Goal: Information Seeking & Learning: Learn about a topic

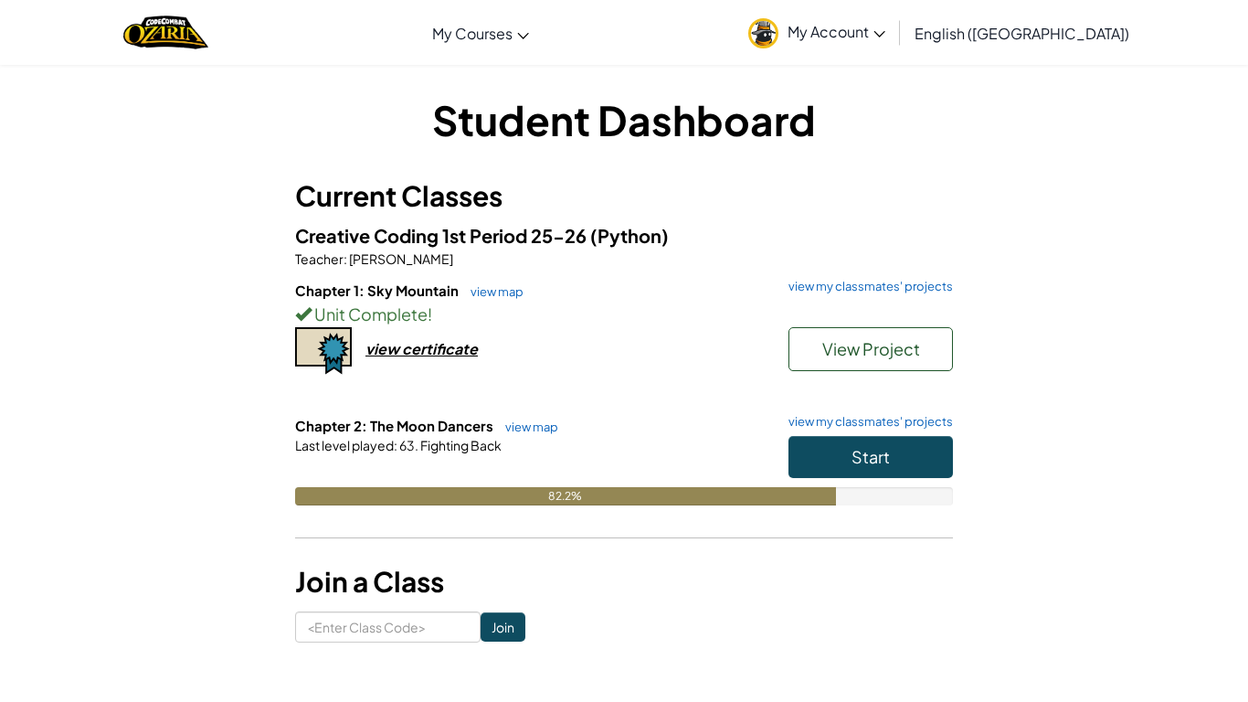
click at [521, 438] on div "Last level played : 63. Fighting Back" at bounding box center [624, 445] width 658 height 18
click at [513, 430] on link "view map" at bounding box center [527, 426] width 62 height 15
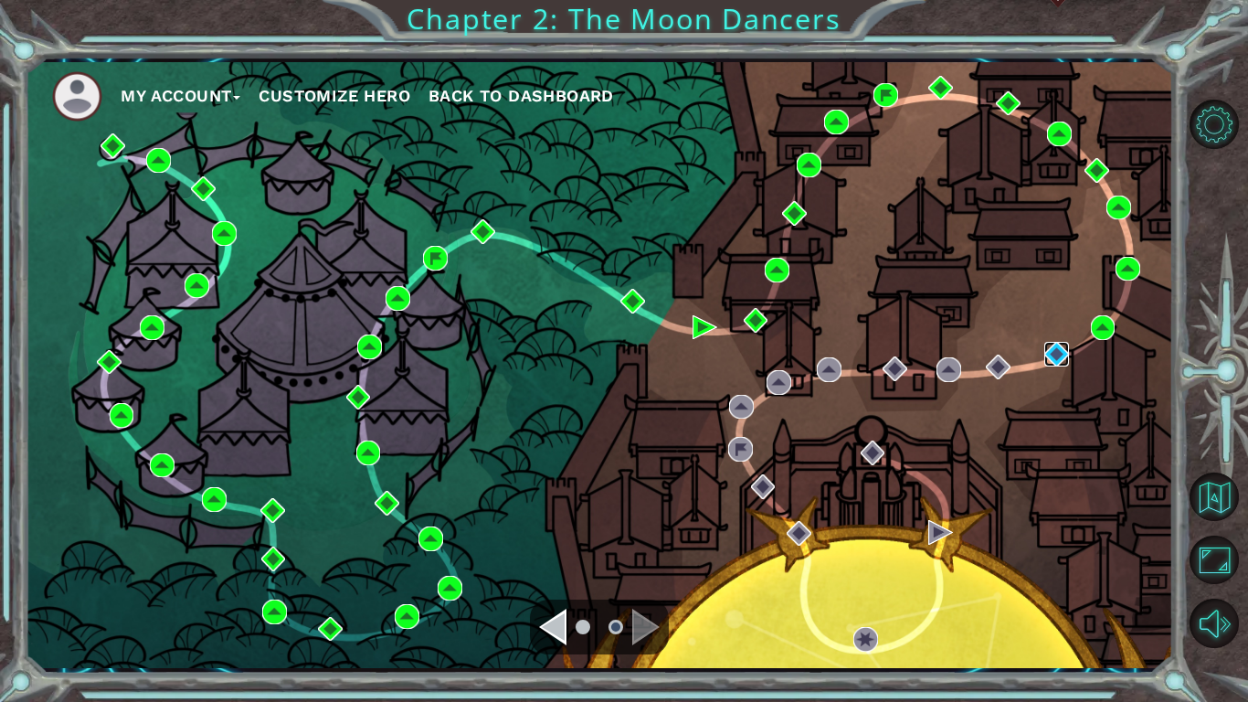
click at [1051, 351] on img at bounding box center [1056, 354] width 25 height 25
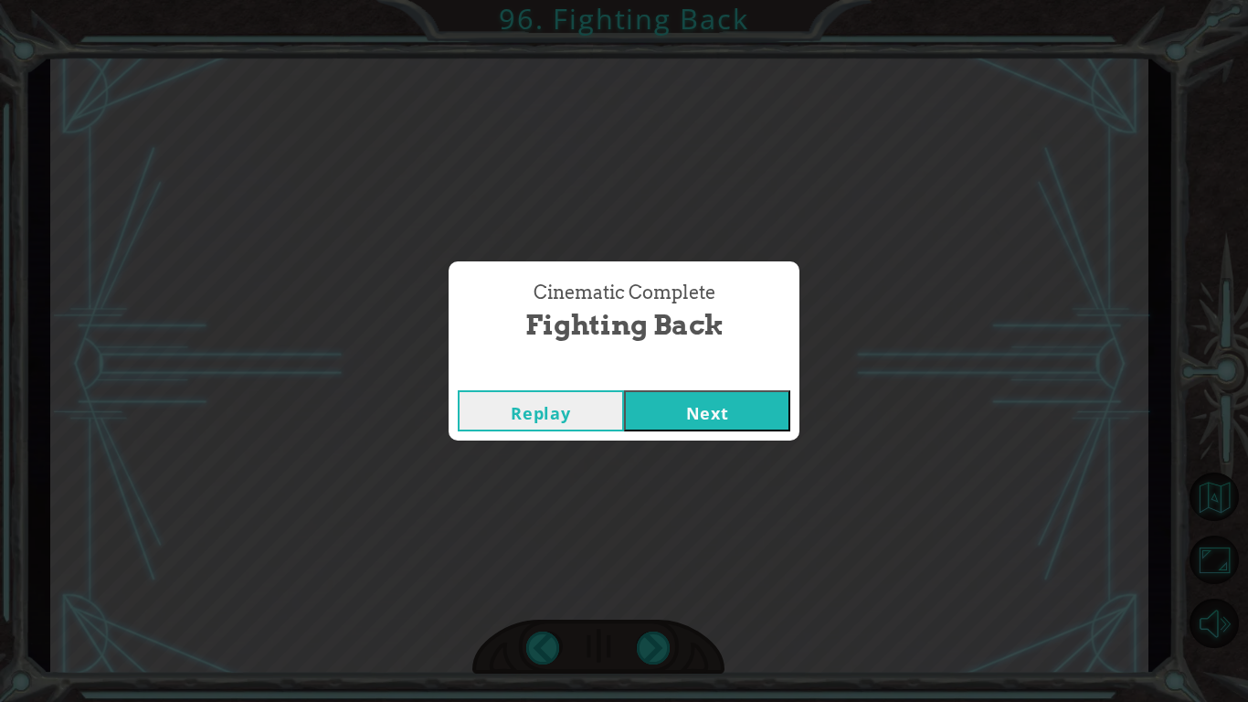
click at [752, 404] on button "Next" at bounding box center [707, 410] width 166 height 41
click at [714, 415] on button "Next" at bounding box center [707, 410] width 166 height 41
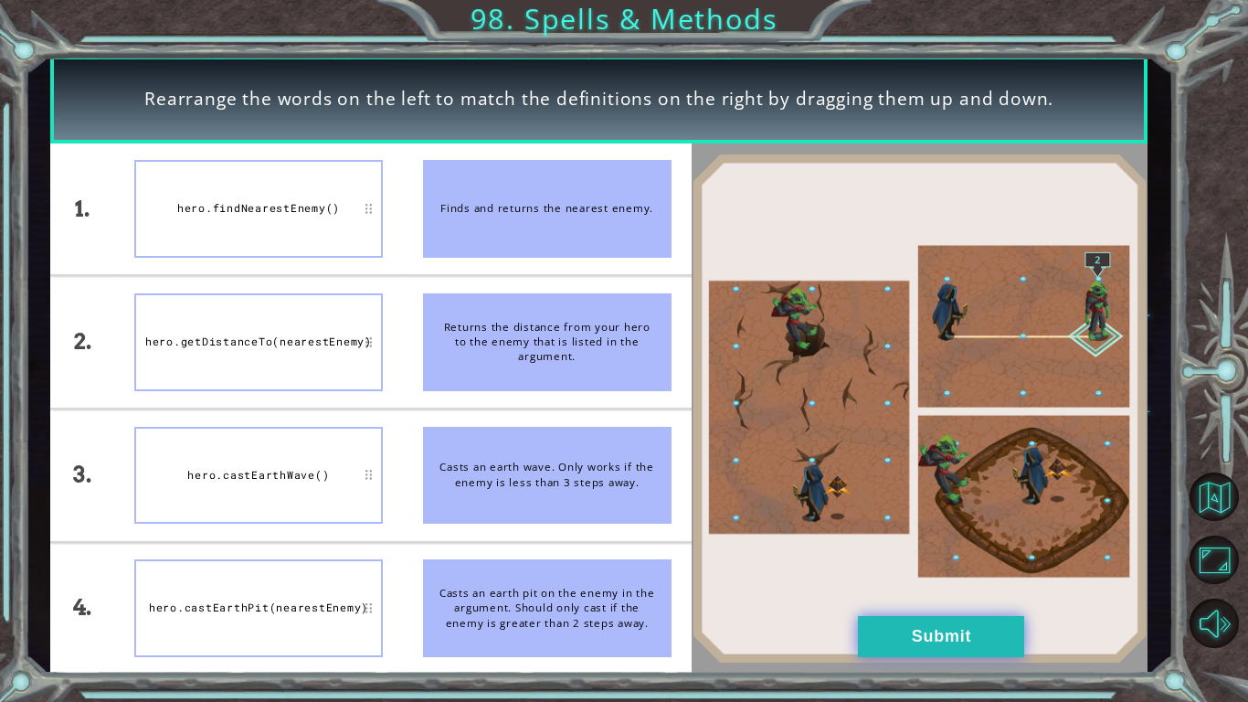
click at [882, 650] on button "Submit" at bounding box center [941, 636] width 166 height 41
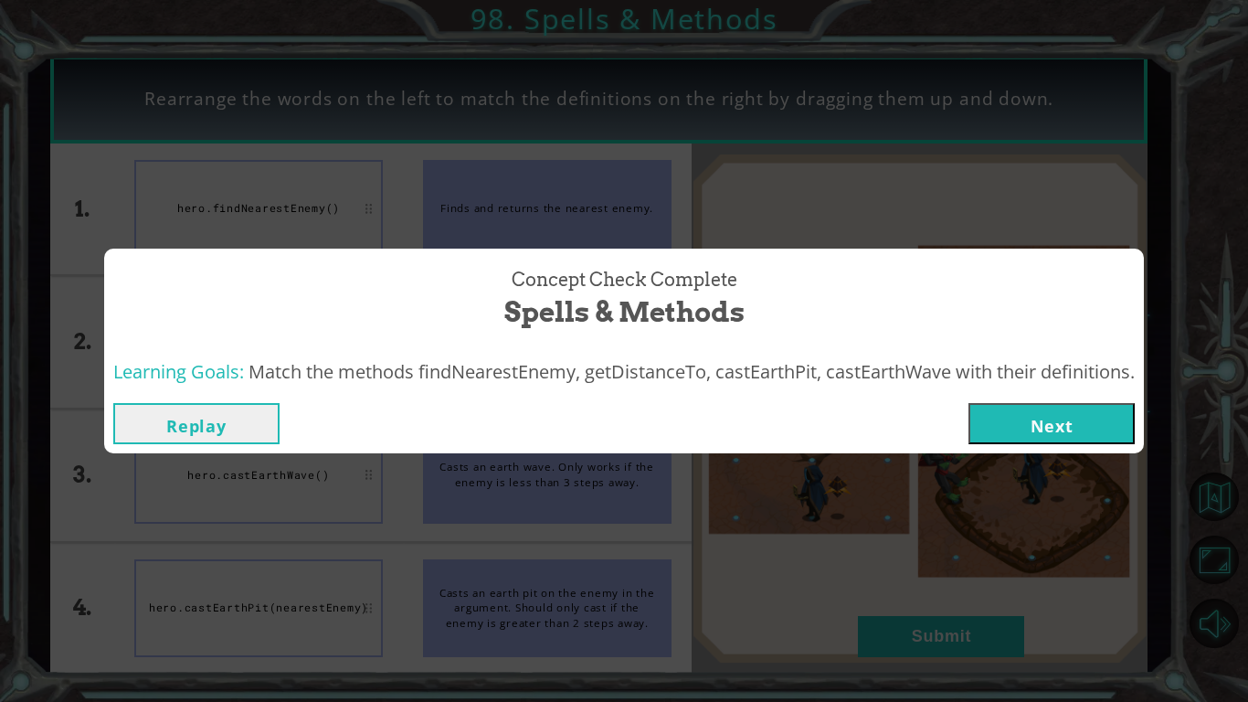
click at [1064, 412] on button "Next" at bounding box center [1051, 423] width 166 height 41
